Goal: Navigation & Orientation: Find specific page/section

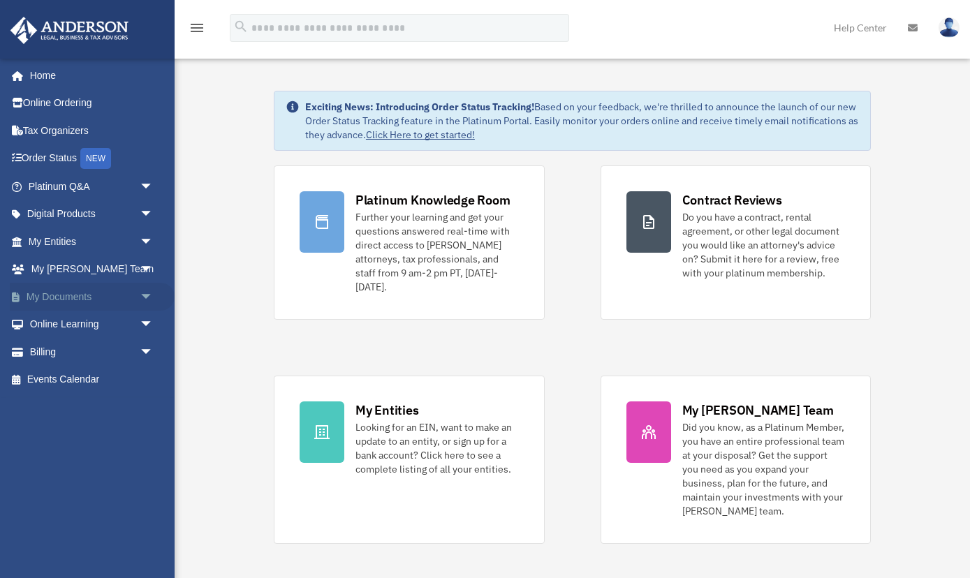
click at [71, 295] on link "My Documents arrow_drop_down" at bounding box center [92, 297] width 165 height 28
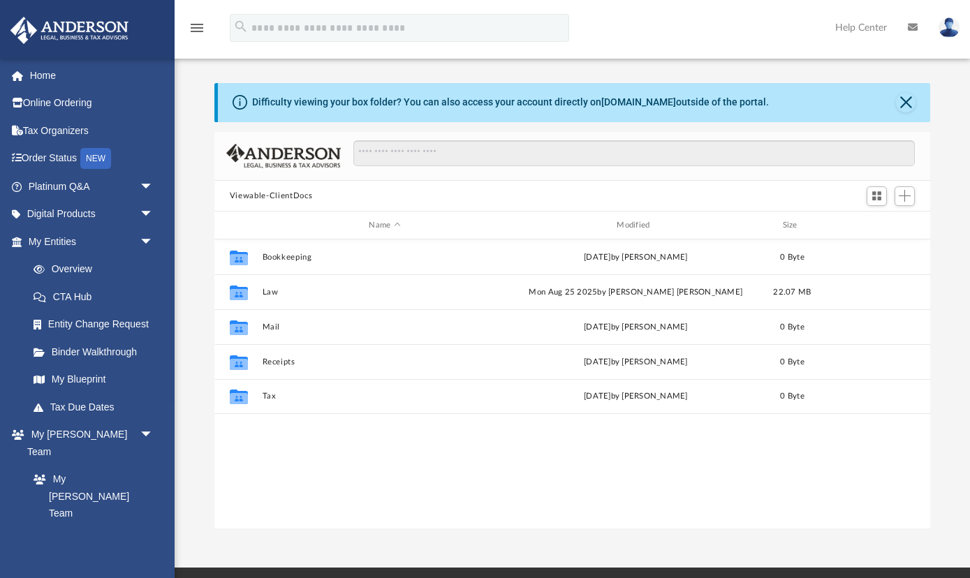
scroll to position [317, 716]
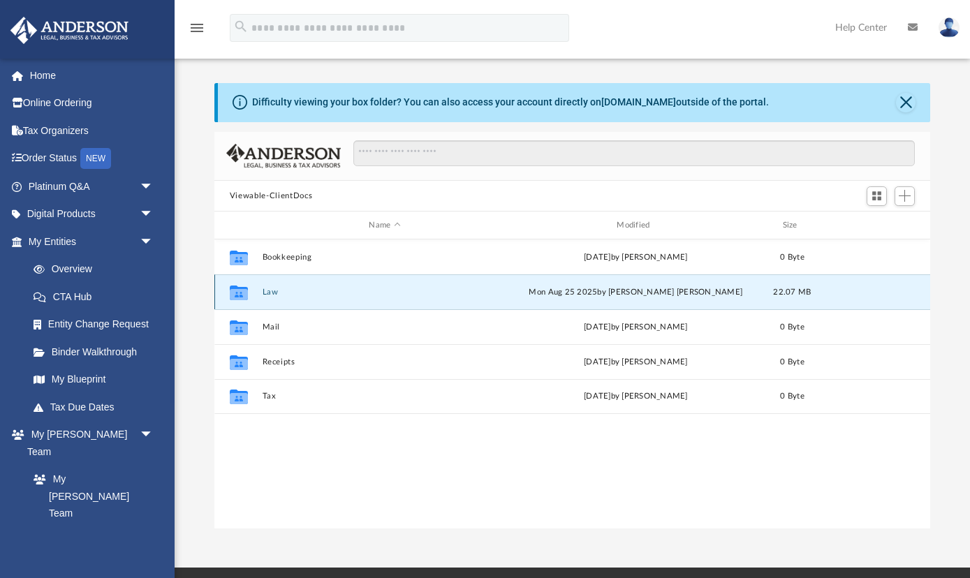
click at [268, 292] on button "Law" at bounding box center [384, 292] width 245 height 9
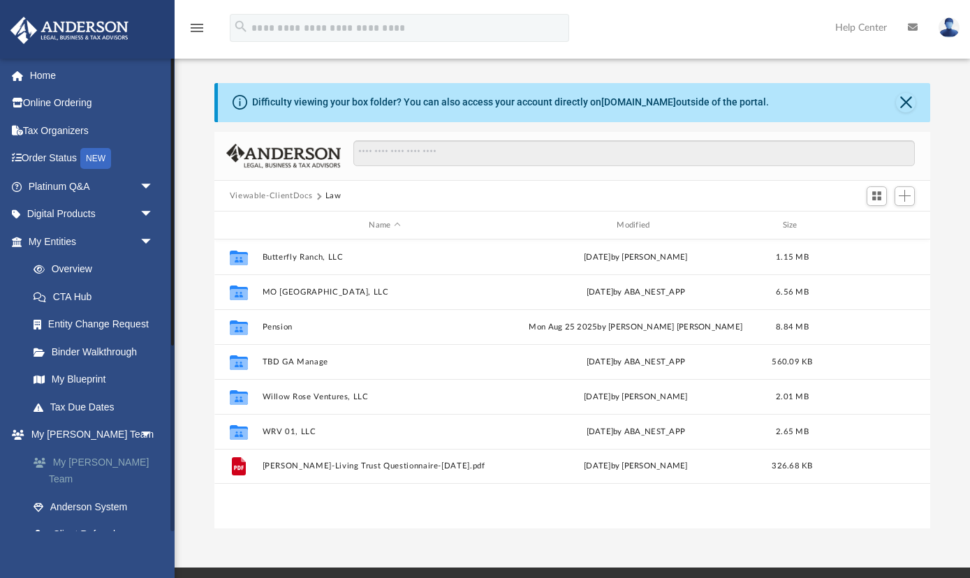
click at [98, 463] on link "My [PERSON_NAME] Team" at bounding box center [97, 470] width 155 height 45
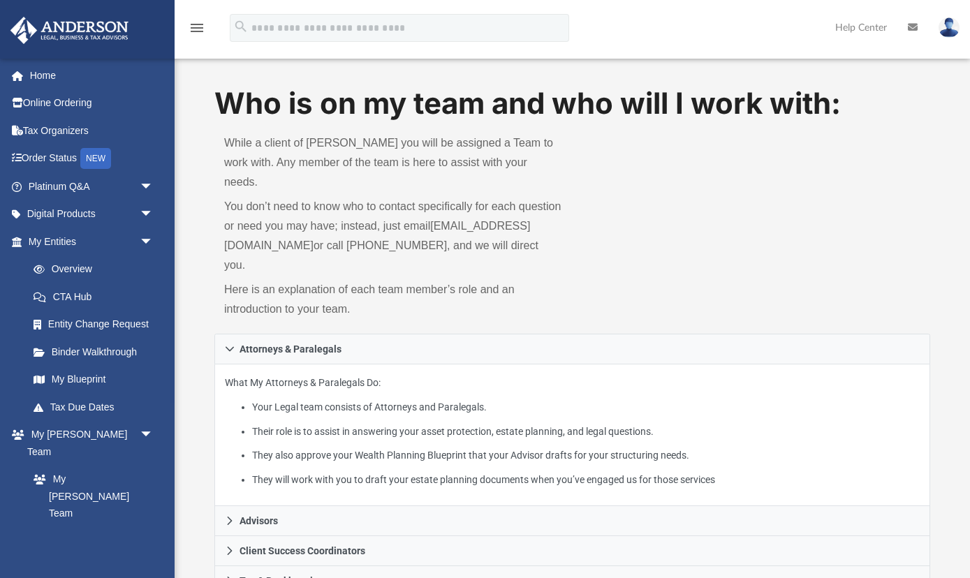
click at [280, 471] on li "They will work with you to draft your estate planning documents when you’ve eng…" at bounding box center [586, 479] width 668 height 17
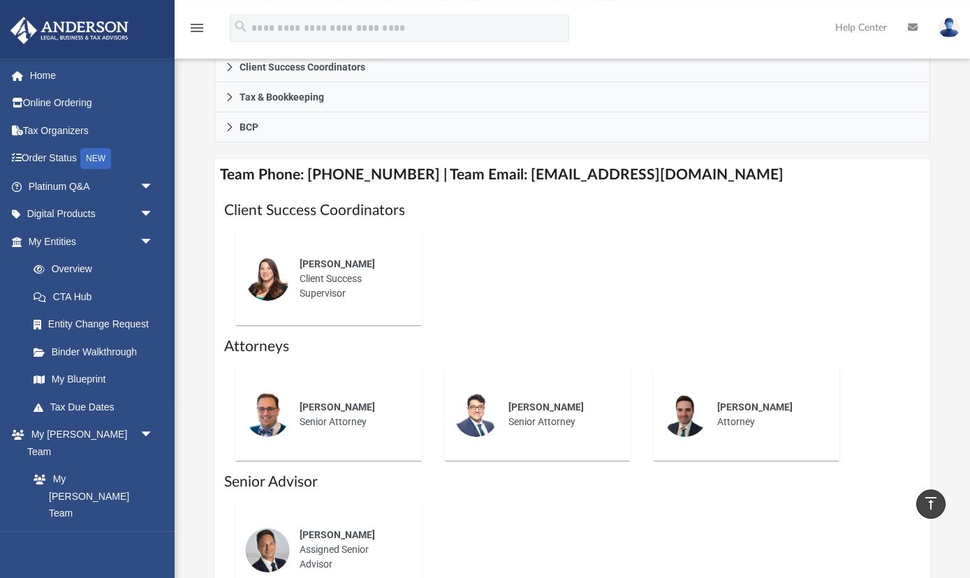
scroll to position [483, 0]
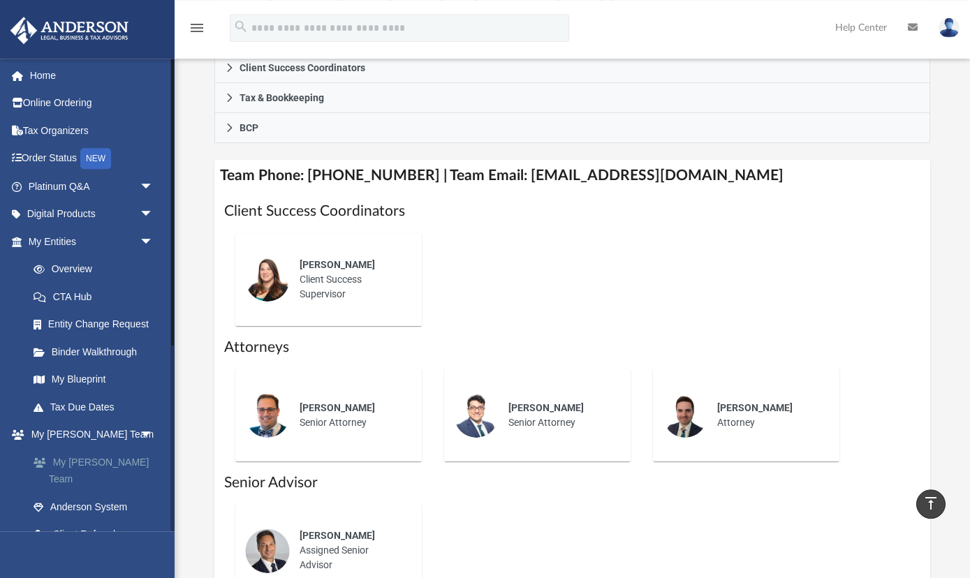
click at [87, 466] on link "My [PERSON_NAME] Team" at bounding box center [97, 470] width 155 height 45
click at [87, 493] on link "Anderson System" at bounding box center [97, 507] width 155 height 28
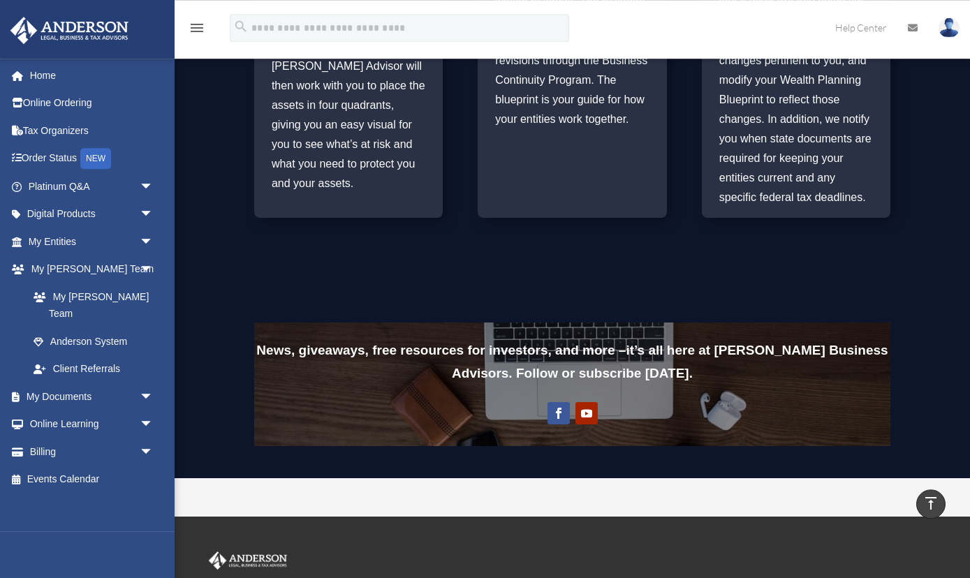
scroll to position [1071, 0]
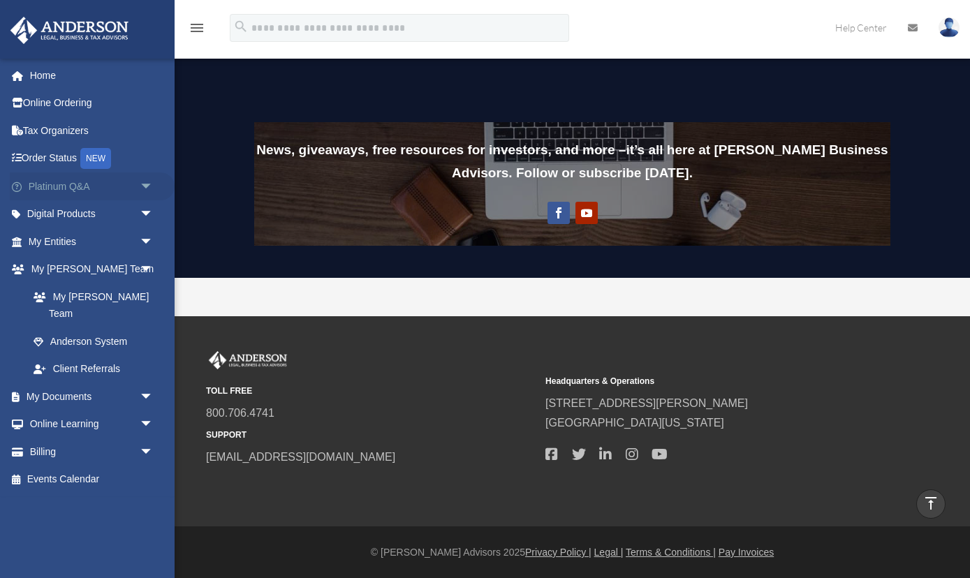
click at [148, 190] on span "arrow_drop_down" at bounding box center [154, 186] width 28 height 29
